Goal: Task Accomplishment & Management: Manage account settings

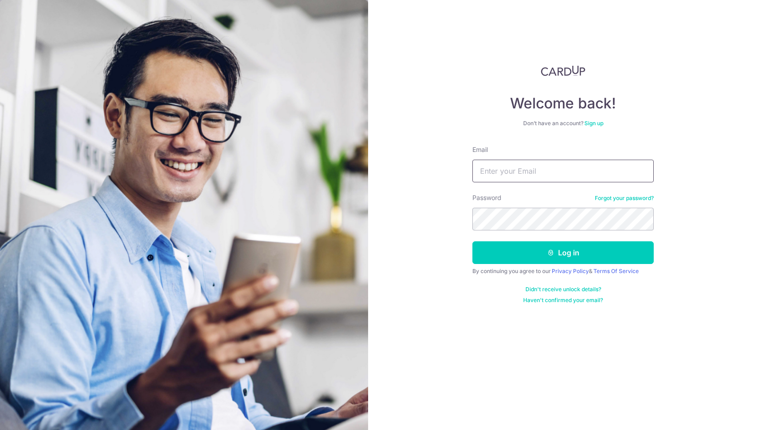
click at [571, 173] on input "Email" at bounding box center [562, 171] width 181 height 23
type input "[EMAIL_ADDRESS][DOMAIN_NAME]"
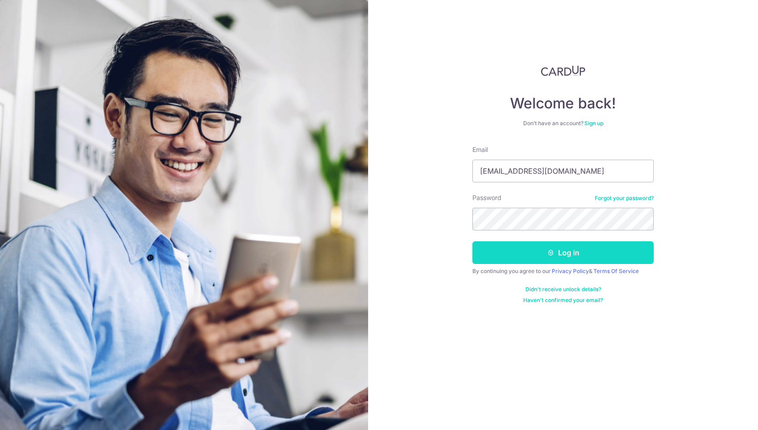
click at [541, 251] on button "Log in" at bounding box center [562, 252] width 181 height 23
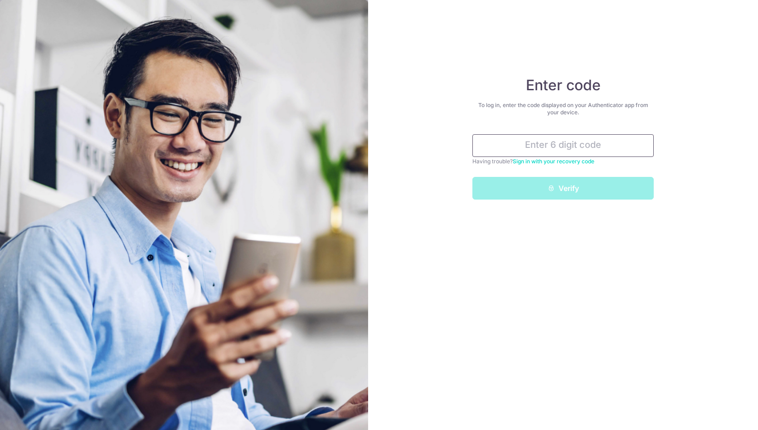
click at [550, 149] on input "text" at bounding box center [562, 145] width 181 height 23
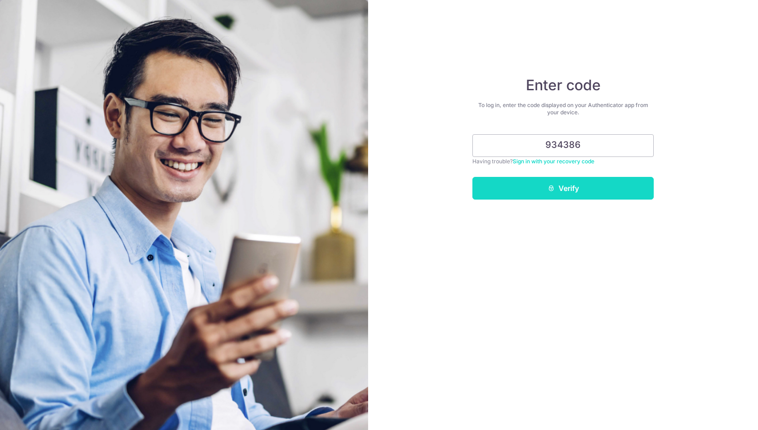
type input "934386"
click at [594, 191] on button "Verify" at bounding box center [562, 188] width 181 height 23
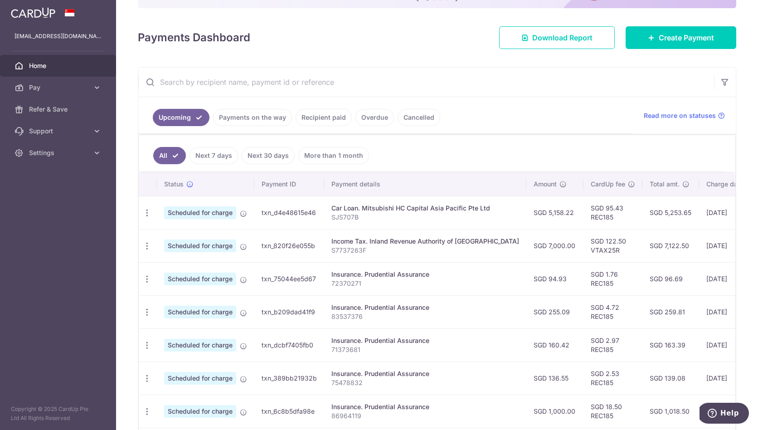
scroll to position [121, 0]
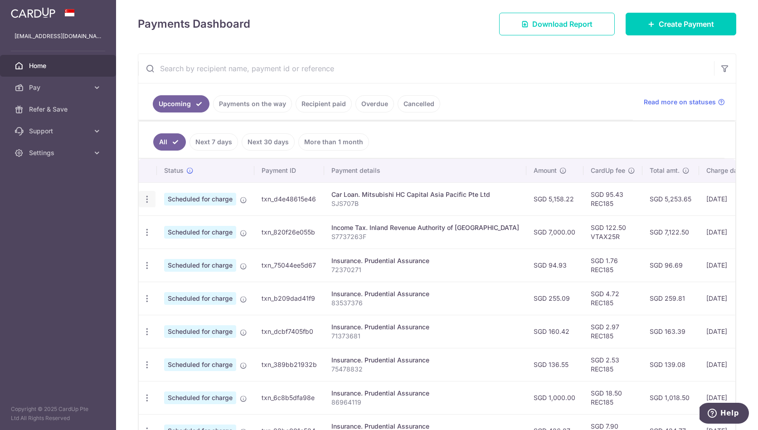
click at [145, 200] on icon "button" at bounding box center [147, 199] width 10 height 10
click at [189, 227] on span "Update payment" at bounding box center [195, 223] width 62 height 11
radio input "true"
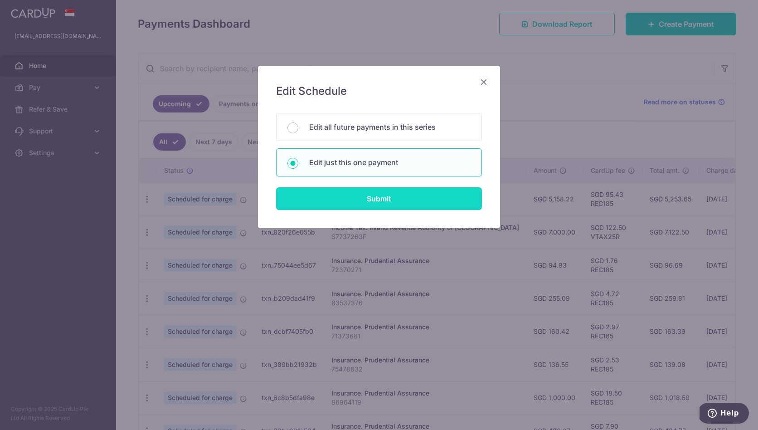
click at [388, 197] on input "Submit" at bounding box center [379, 198] width 206 height 23
radio input "true"
type input "5,158.22"
type input "18/09/2025"
type input "SJS707B"
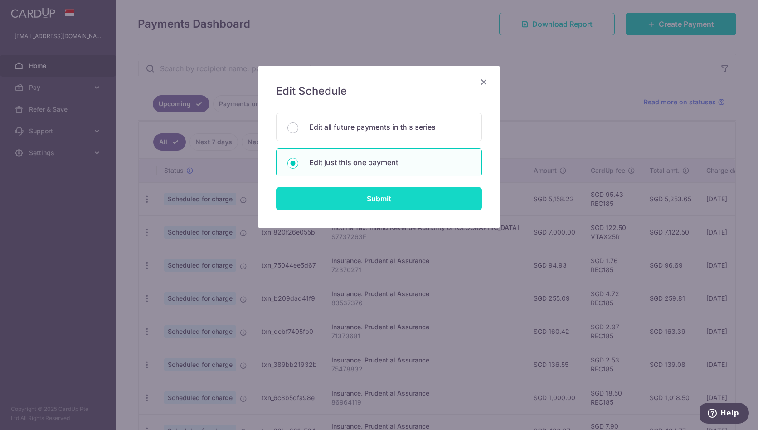
type input "REC185"
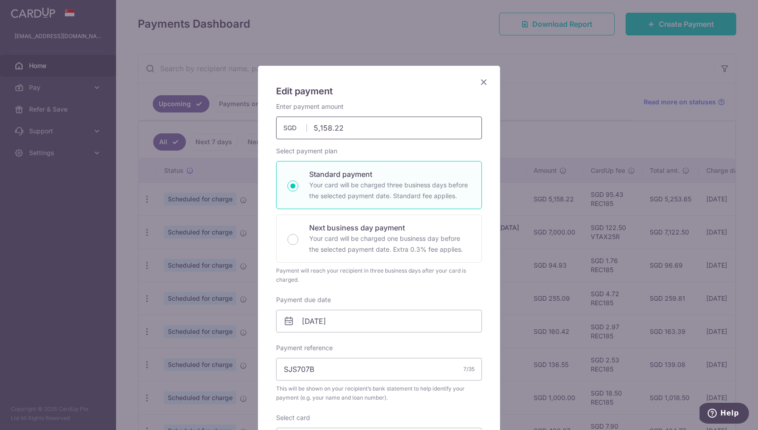
click at [368, 130] on input "5,158.22" at bounding box center [379, 127] width 206 height 23
paste input "10,441.30"
type input "10,441.30"
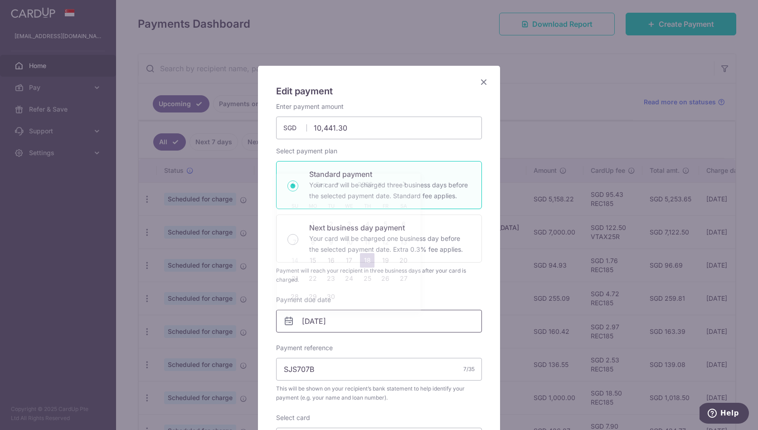
click at [362, 316] on input "18/09/2025" at bounding box center [379, 320] width 206 height 23
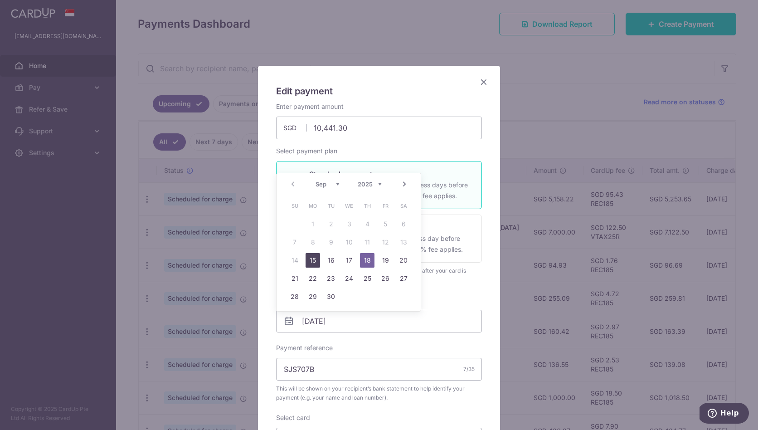
click at [312, 261] on link "15" at bounding box center [312, 260] width 15 height 15
type input "15/09/2025"
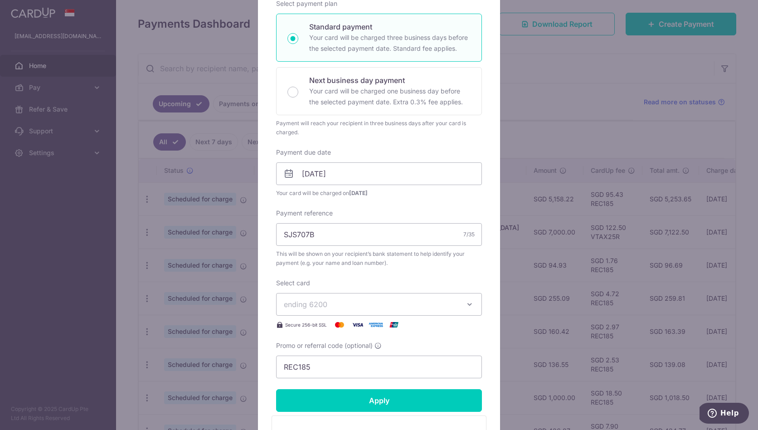
scroll to position [166, 0]
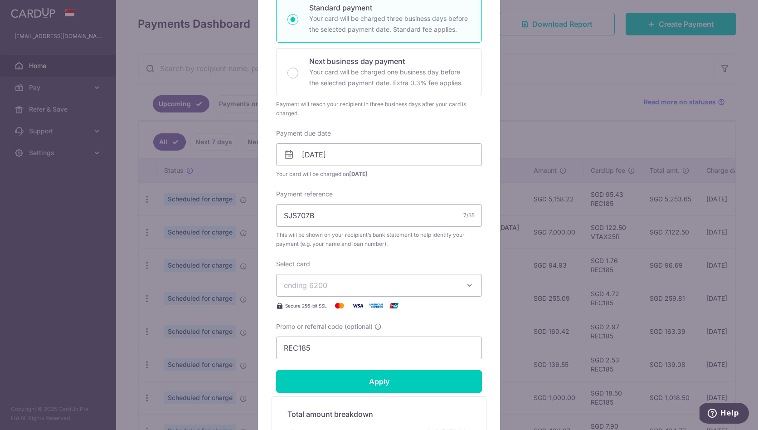
click at [426, 285] on span "ending 6200" at bounding box center [371, 285] width 174 height 11
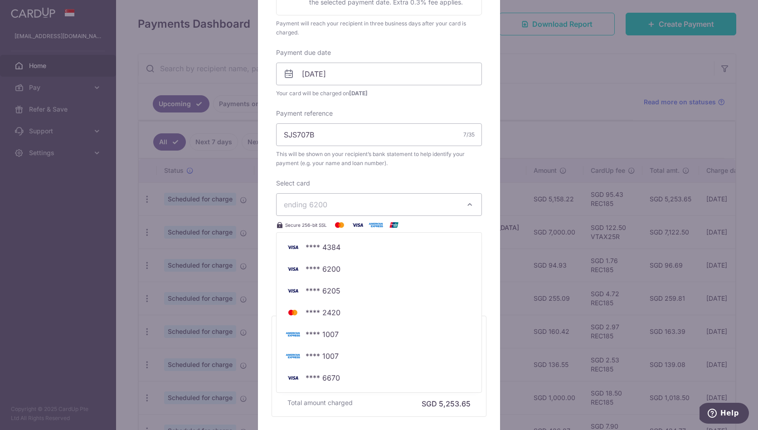
scroll to position [249, 0]
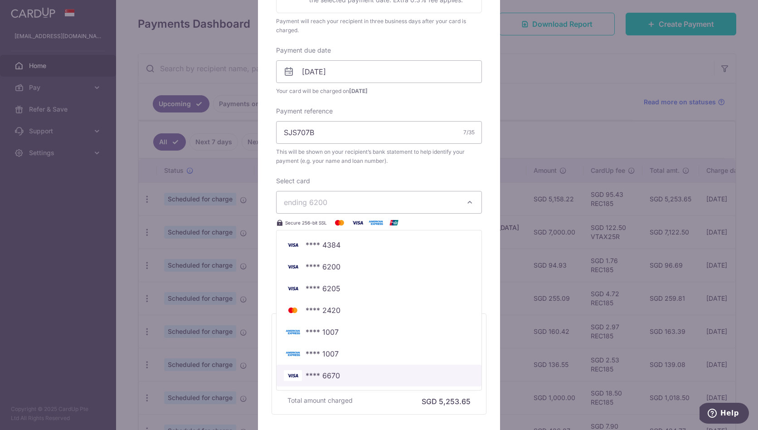
click at [350, 374] on span "**** 6670" at bounding box center [379, 375] width 190 height 11
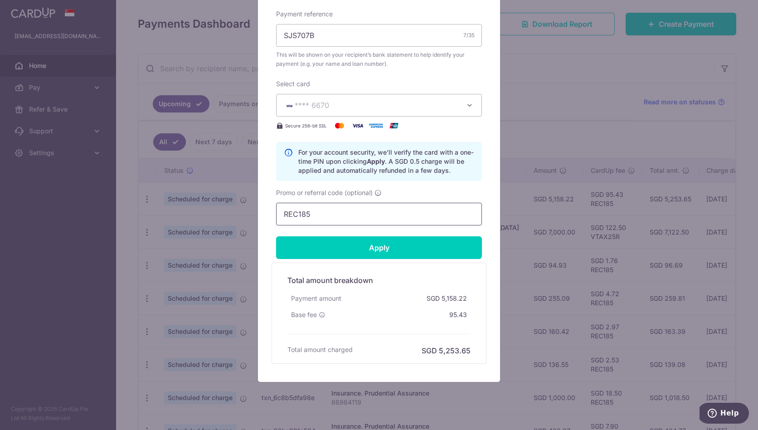
scroll to position [364, 0]
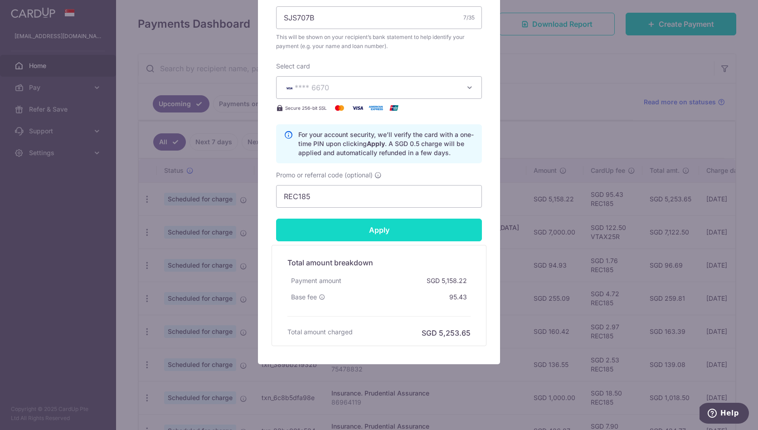
click at [407, 233] on input "Apply" at bounding box center [379, 229] width 206 height 23
type input "Successfully Applied"
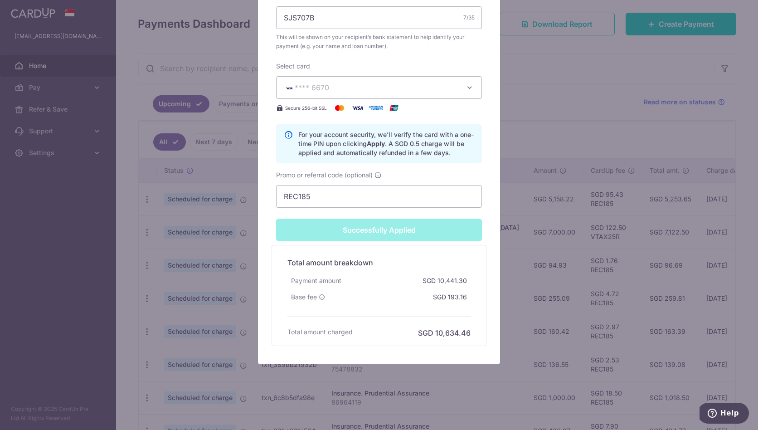
scroll to position [0, 0]
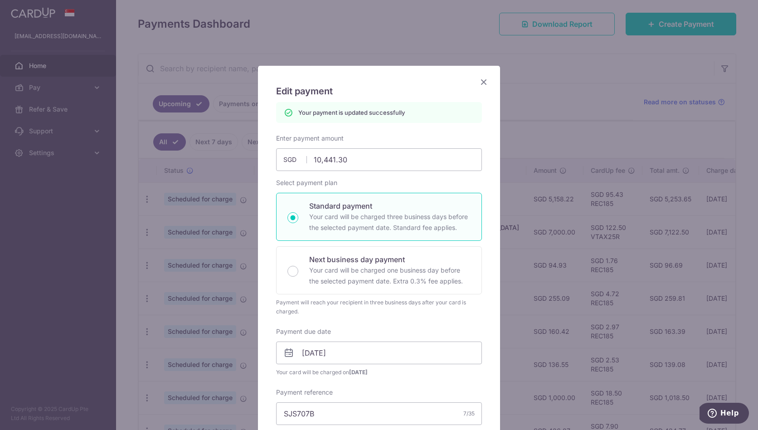
click at [484, 81] on icon "Close" at bounding box center [483, 81] width 11 height 11
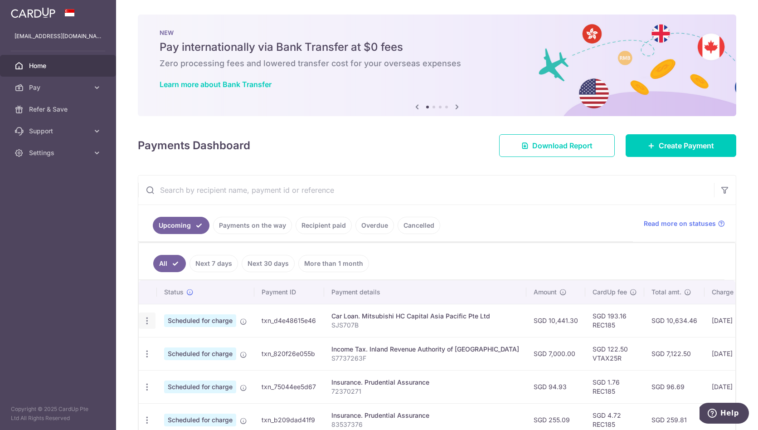
click at [146, 317] on icon "button" at bounding box center [147, 321] width 10 height 10
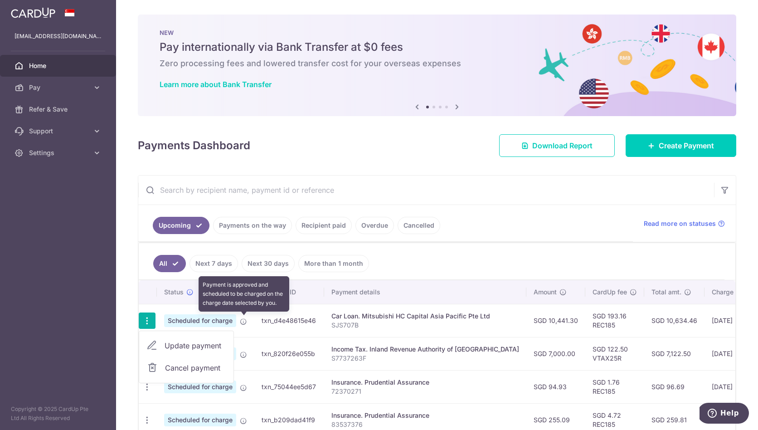
click at [246, 320] on icon at bounding box center [243, 321] width 7 height 7
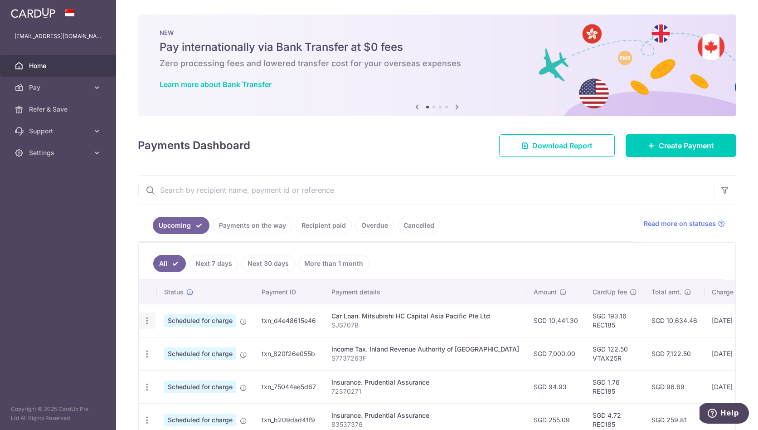
click at [145, 319] on icon "button" at bounding box center [147, 321] width 10 height 10
click at [196, 351] on link "Update payment" at bounding box center [186, 345] width 94 height 22
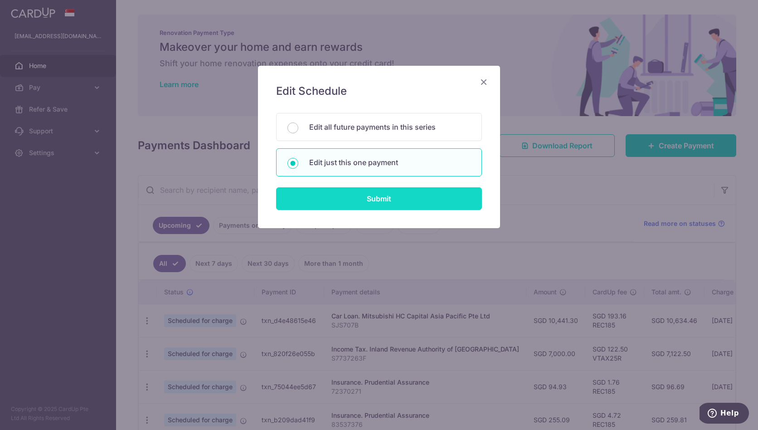
click at [419, 202] on input "Submit" at bounding box center [379, 198] width 206 height 23
radio input "true"
type input "10,441.30"
type input "15/09/2025"
type input "SJS707B"
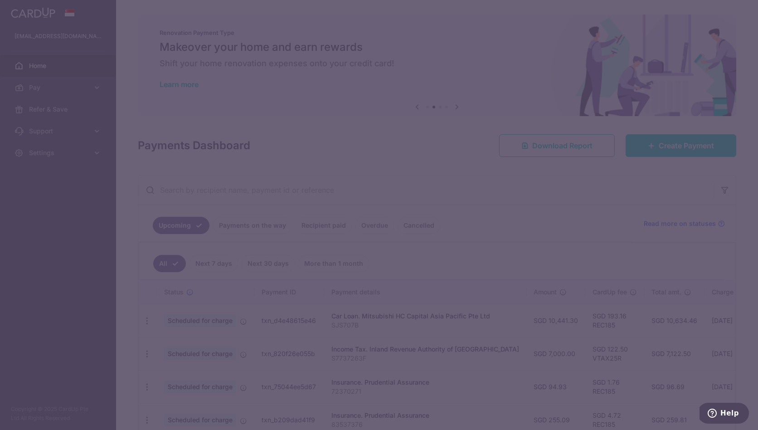
type input "REC185"
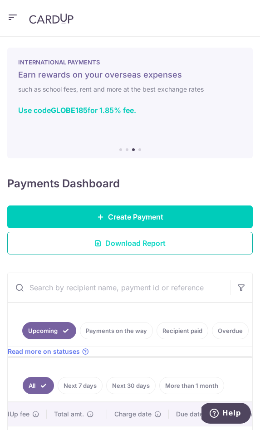
click at [170, 241] on link "Download Report" at bounding box center [129, 243] width 245 height 23
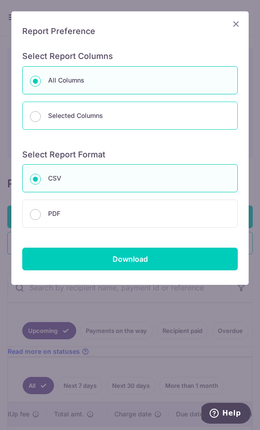
click at [87, 117] on p "Selected Columns" at bounding box center [139, 115] width 182 height 11
click at [41, 117] on input "Selected Columns" at bounding box center [35, 116] width 11 height 11
radio input "false"
radio input "true"
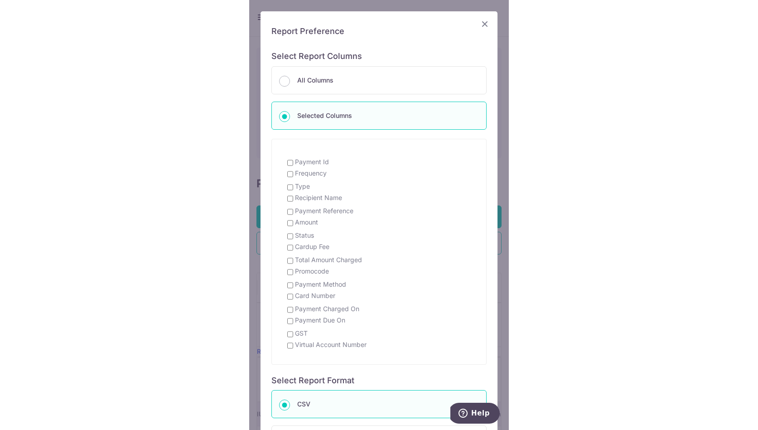
scroll to position [0, 113]
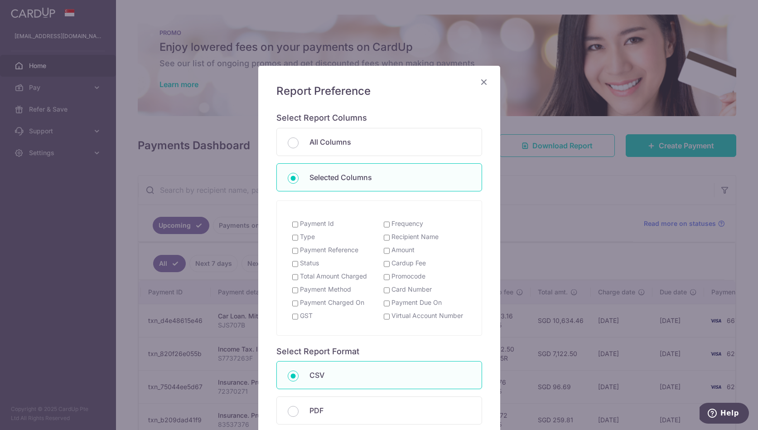
click at [315, 223] on label "Payment Id" at bounding box center [317, 223] width 34 height 9
click at [298, 223] on input "Payment Id" at bounding box center [295, 224] width 6 height 7
checkbox input "true"
click at [485, 79] on icon "Close" at bounding box center [484, 81] width 11 height 11
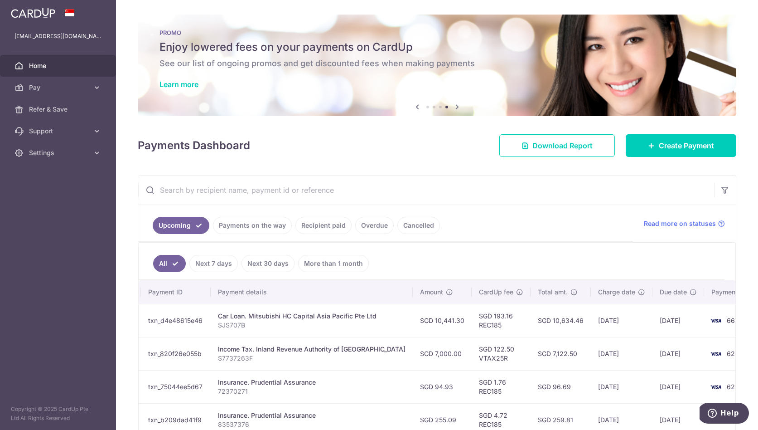
scroll to position [0, 0]
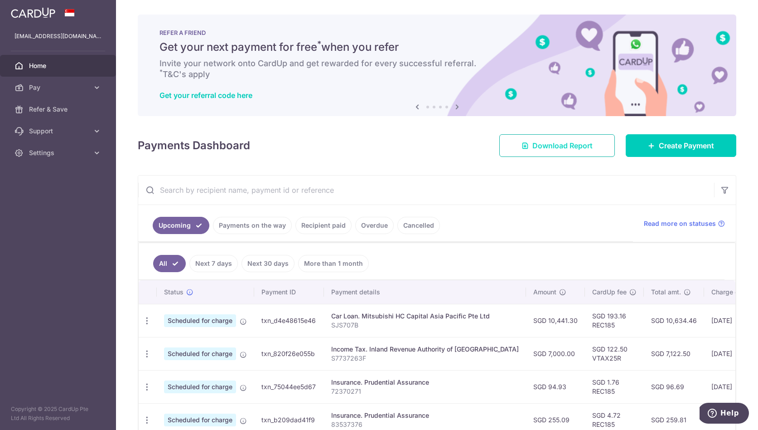
click at [563, 143] on span "Download Report" at bounding box center [562, 145] width 60 height 11
click at [549, 150] on span "Download Report" at bounding box center [562, 145] width 60 height 11
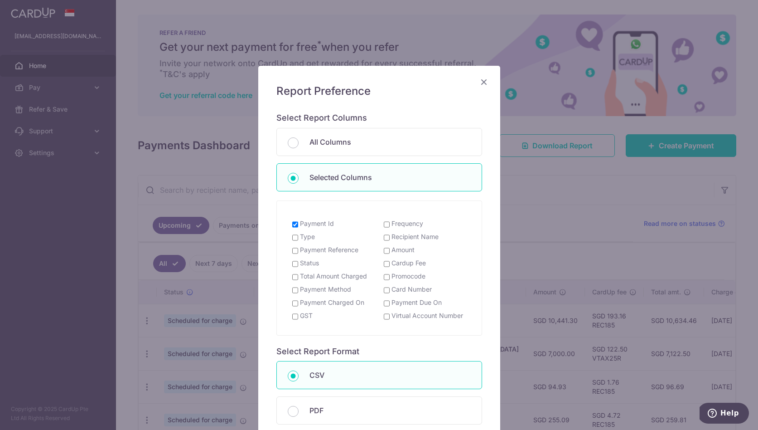
click at [335, 251] on label "Payment Reference" at bounding box center [329, 249] width 58 height 9
click at [298, 251] on input "Payment Reference" at bounding box center [295, 250] width 6 height 7
checkbox input "true"
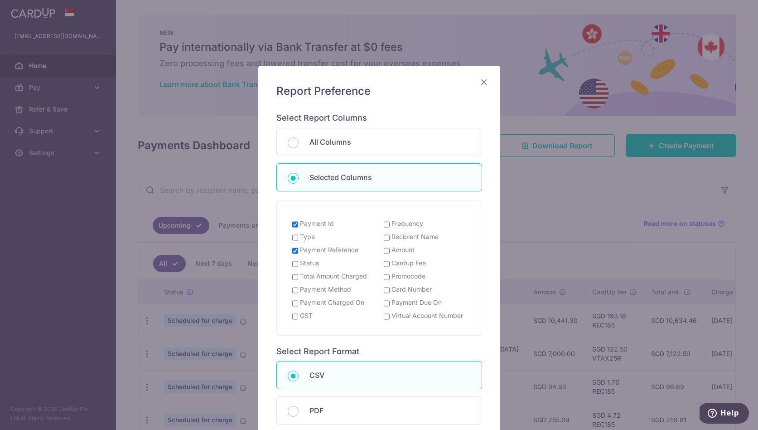
click at [403, 247] on label "Amount" at bounding box center [403, 249] width 23 height 9
click at [390, 247] on input "Amount" at bounding box center [387, 250] width 6 height 7
checkbox input "true"
click at [405, 238] on label "Recipient Name" at bounding box center [415, 236] width 47 height 9
click at [390, 238] on input "Recipient Name" at bounding box center [387, 237] width 6 height 7
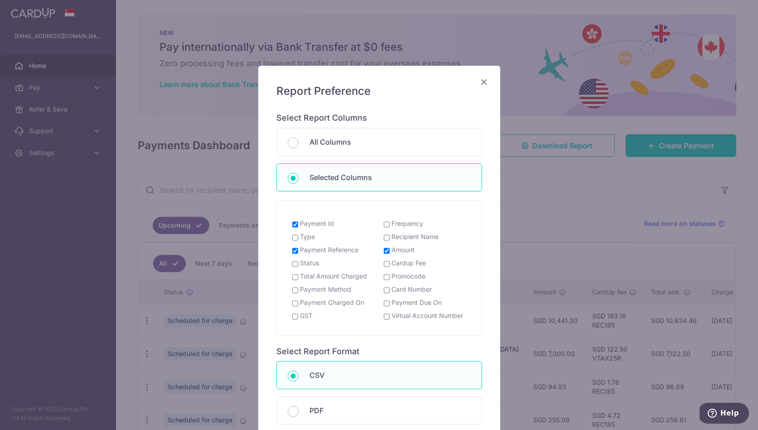
checkbox input "true"
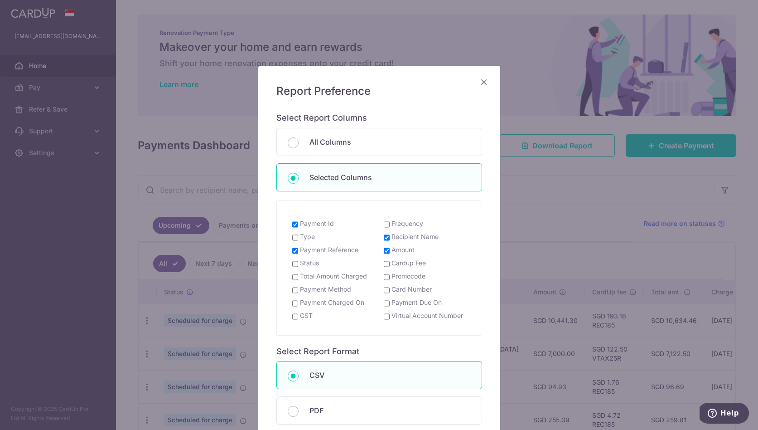
click at [330, 277] on label "Total Amount Charged" at bounding box center [333, 275] width 67 height 9
click at [298, 277] on input "Total Amount Charged" at bounding box center [295, 276] width 6 height 7
checkbox input "true"
click at [307, 237] on label "Type" at bounding box center [307, 236] width 15 height 9
click at [298, 237] on input "Type" at bounding box center [295, 237] width 6 height 7
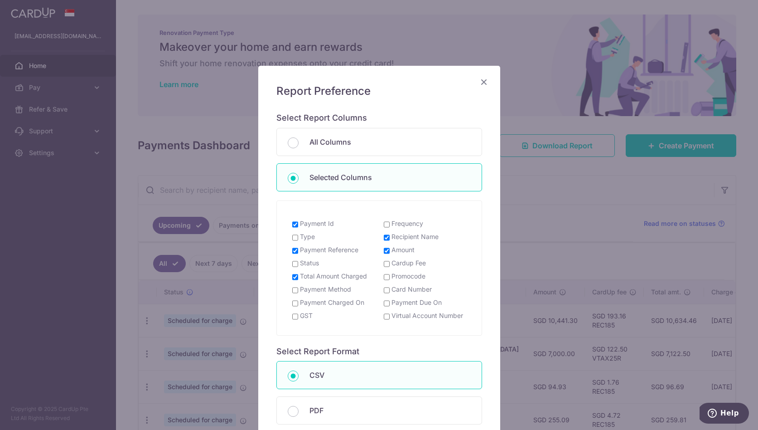
checkbox input "true"
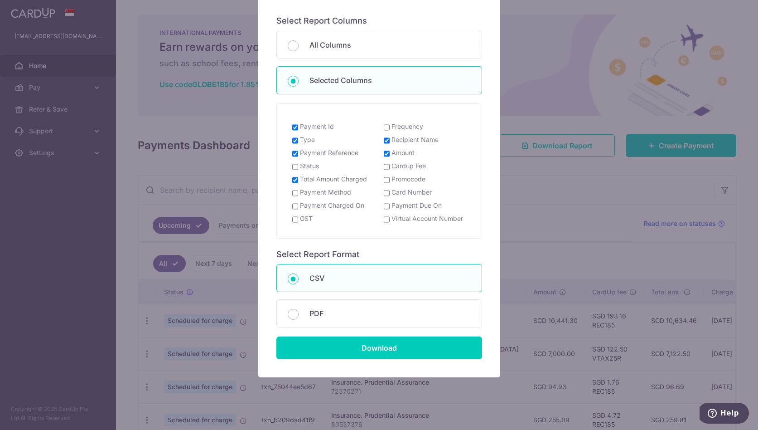
scroll to position [98, 0]
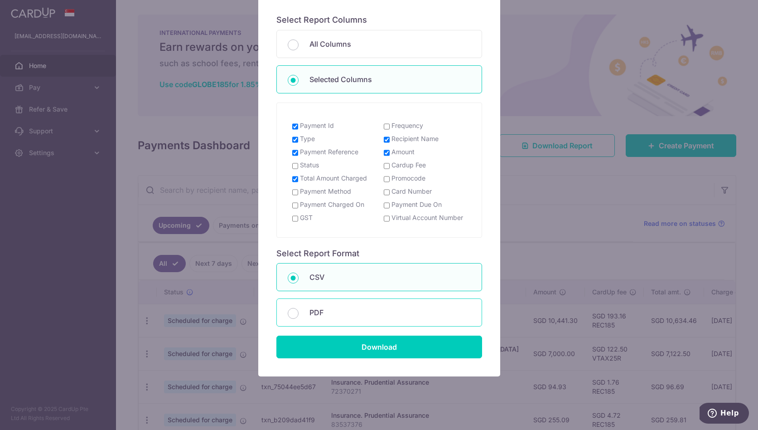
click at [354, 316] on p "PDF" at bounding box center [389, 312] width 161 height 11
click at [299, 316] on input "PDF" at bounding box center [293, 313] width 11 height 11
radio input "false"
radio input "true"
click at [359, 276] on p "CSV" at bounding box center [389, 276] width 161 height 11
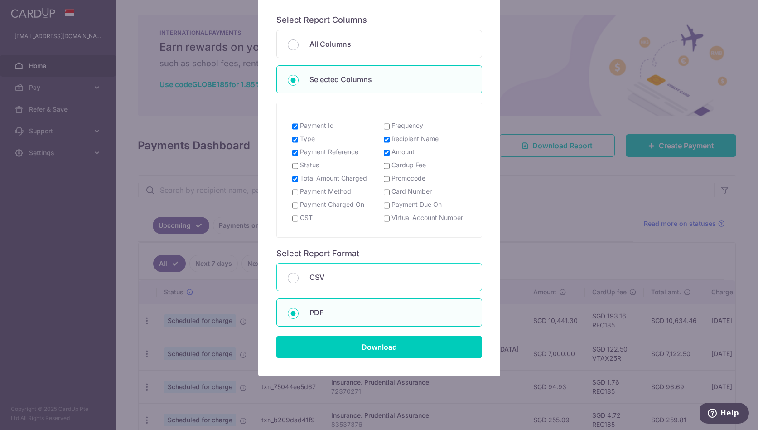
click at [299, 276] on input "CSV" at bounding box center [293, 277] width 11 height 11
click at [359, 311] on p "PDF" at bounding box center [389, 312] width 161 height 11
click at [299, 311] on input "PDF" at bounding box center [293, 313] width 11 height 11
radio input "false"
radio input "true"
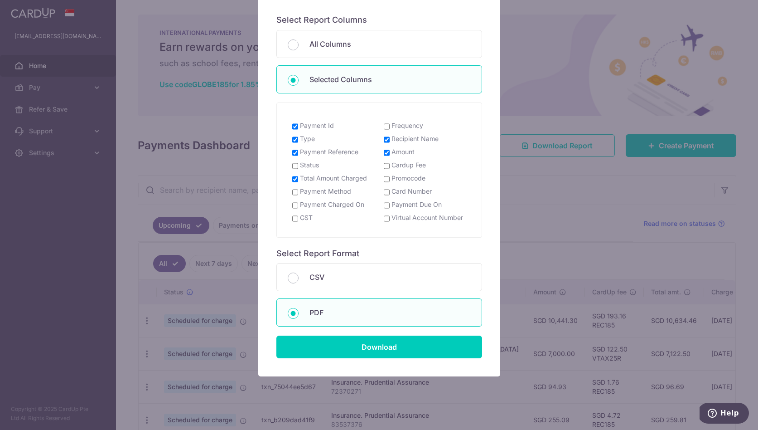
click at [409, 190] on label "Card Number" at bounding box center [412, 191] width 40 height 9
click at [390, 190] on input "Card Number" at bounding box center [387, 192] width 6 height 7
checkbox input "true"
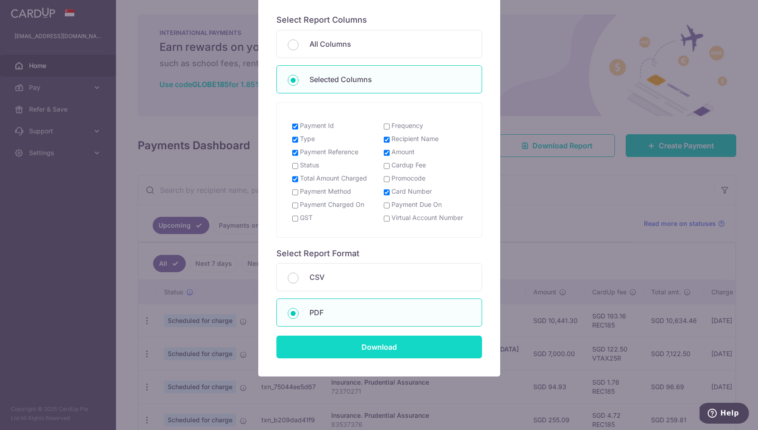
click at [412, 355] on input "Download" at bounding box center [379, 346] width 206 height 23
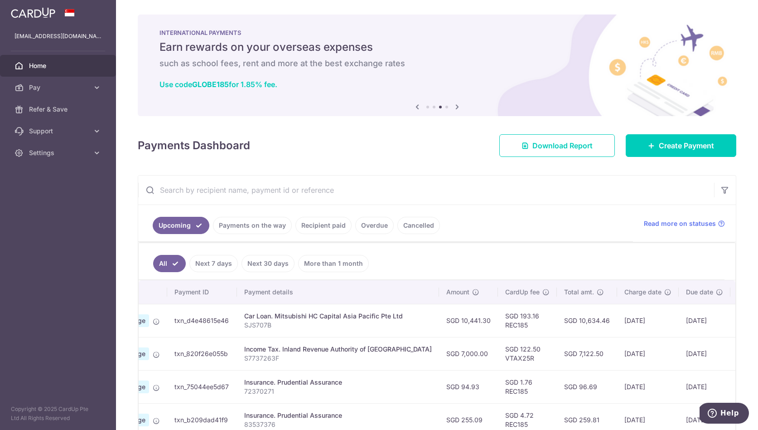
scroll to position [0, 113]
